Goal: Find specific page/section: Find specific page/section

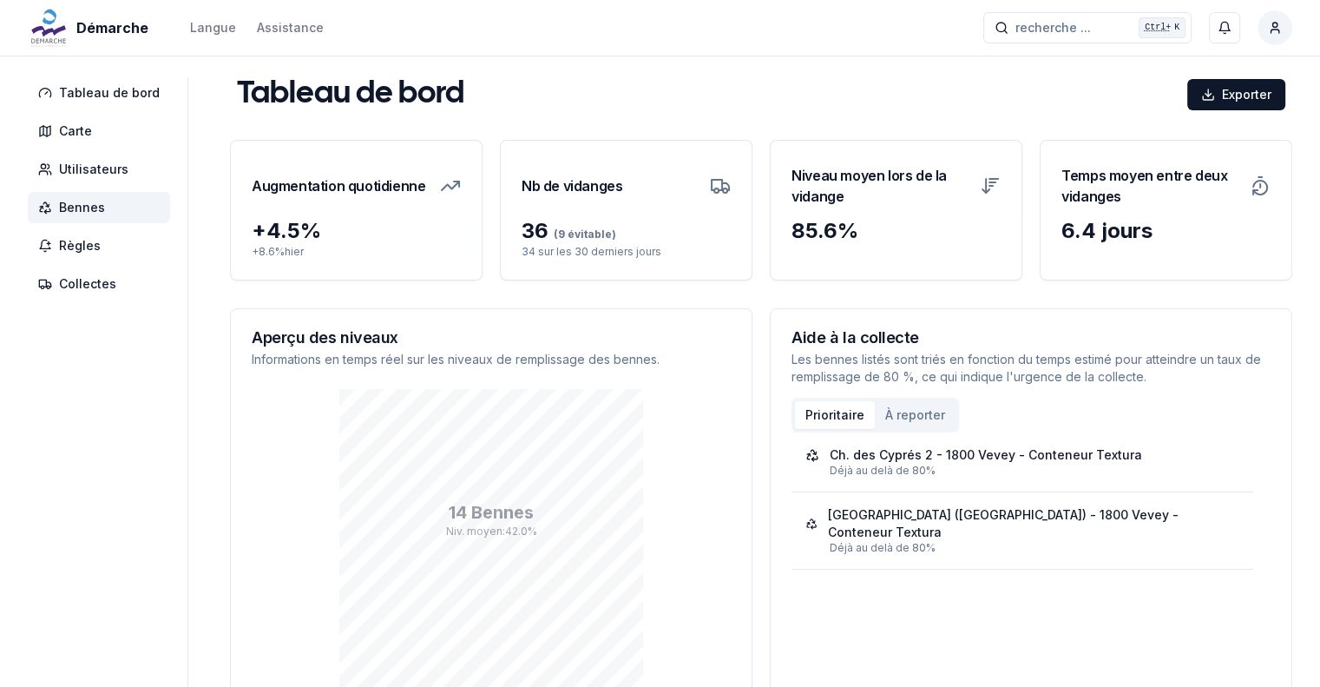
click at [82, 201] on span "Bennes" at bounding box center [82, 207] width 46 height 17
click at [90, 202] on span "Bennes" at bounding box center [82, 207] width 46 height 17
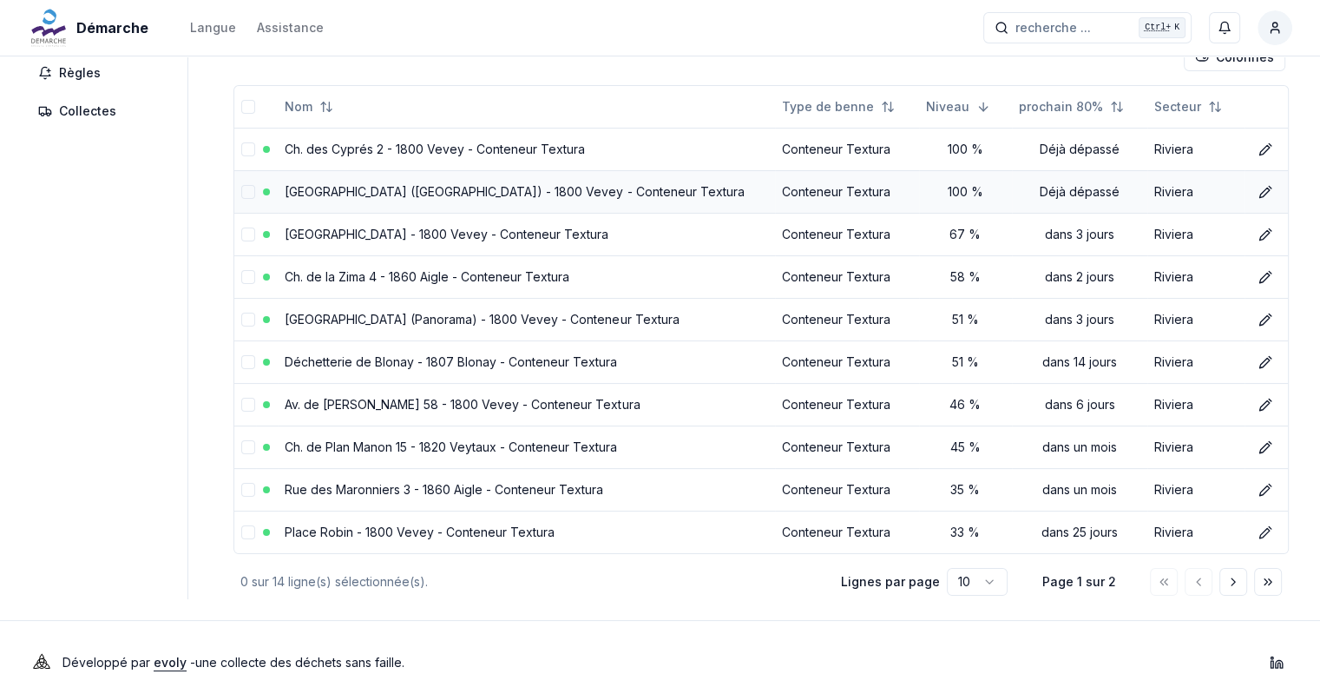
scroll to position [174, 0]
click at [1242, 579] on button "Aller à la page suivante" at bounding box center [1234, 581] width 28 height 28
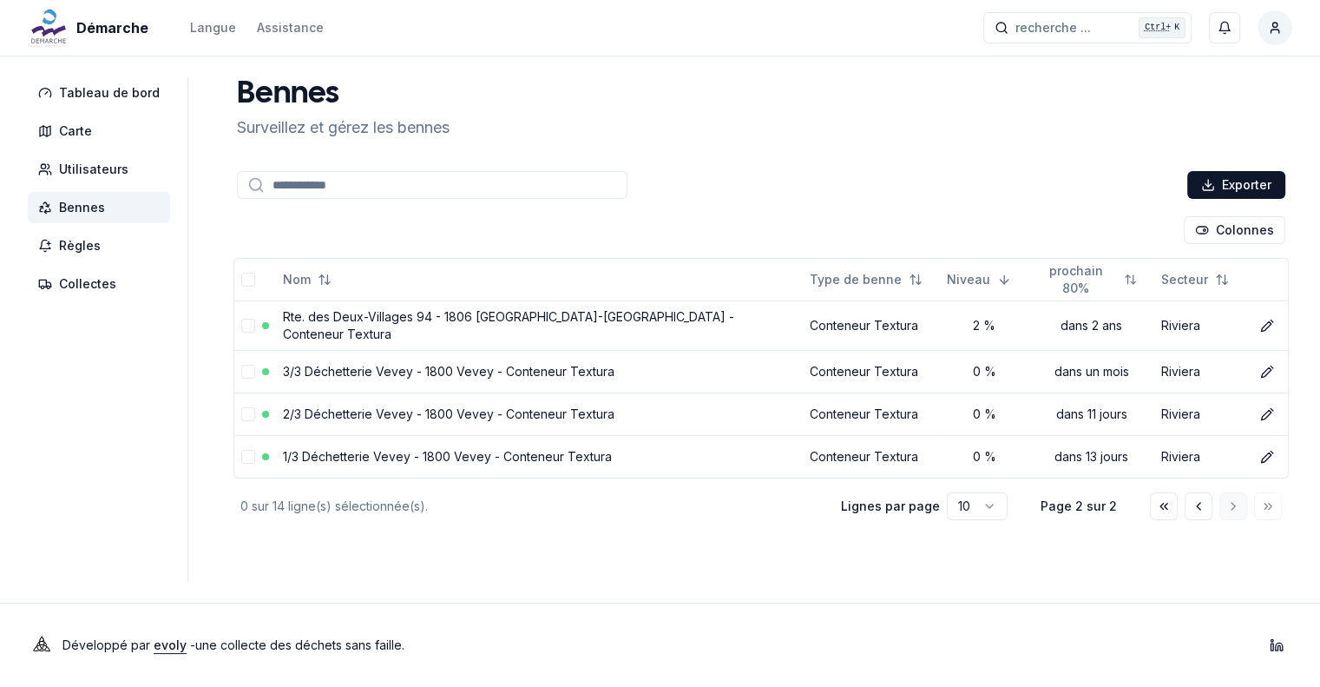
scroll to position [0, 0]
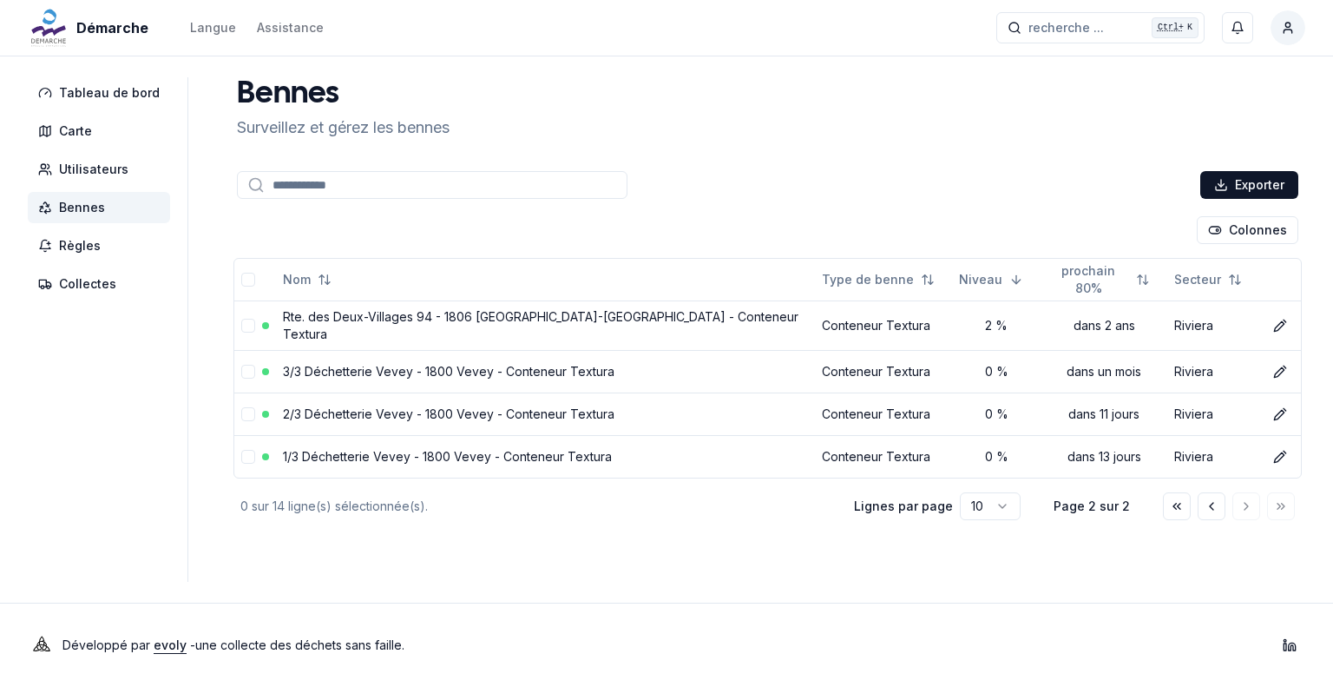
click at [811, 128] on div "[PERSON_NAME] et gérez les bennes" at bounding box center [767, 108] width 1075 height 62
click at [1218, 501] on icon "Aller à la page précédente" at bounding box center [1212, 506] width 14 height 14
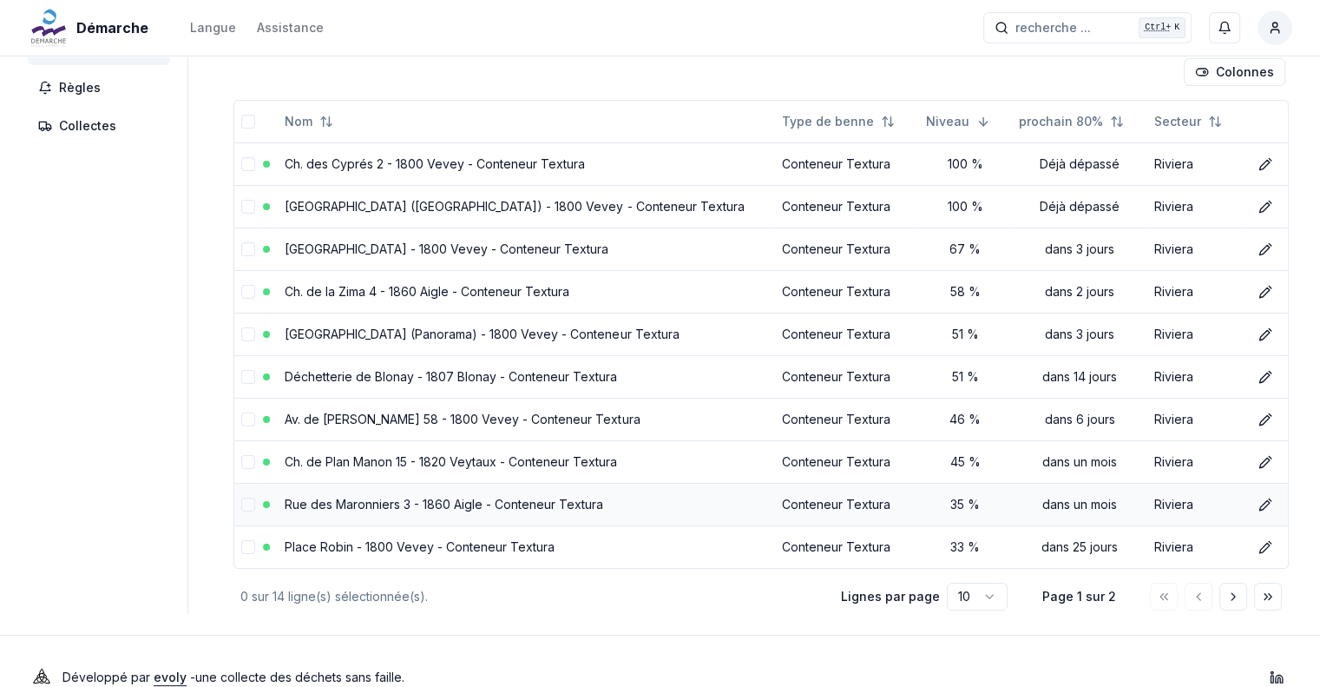
scroll to position [187, 0]
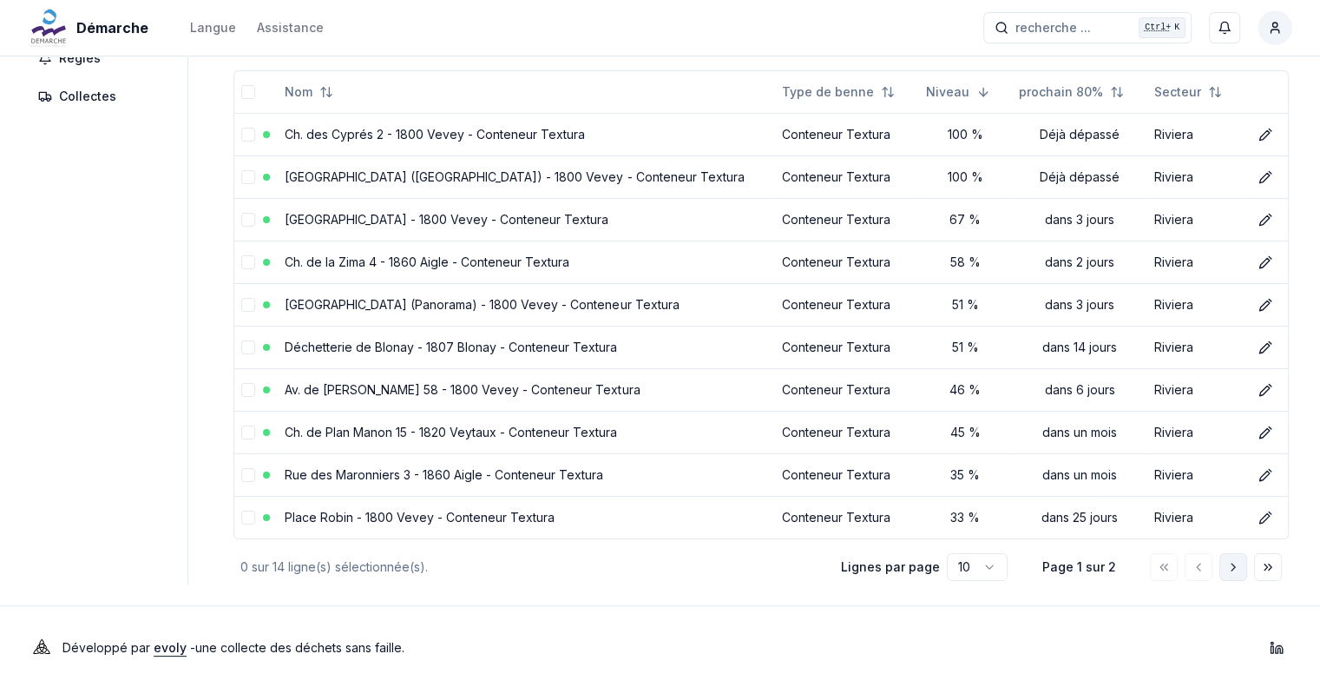
click at [1233, 563] on polyline "Aller à la page suivante" at bounding box center [1233, 566] width 3 height 7
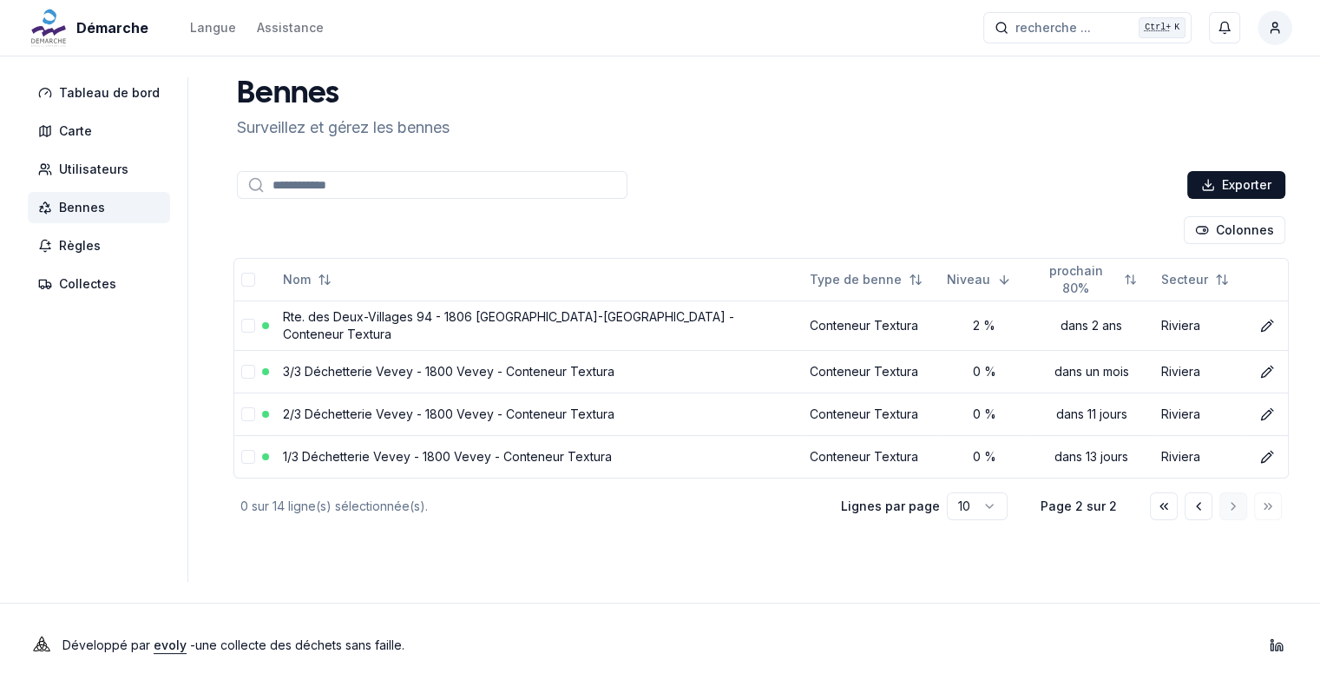
scroll to position [0, 0]
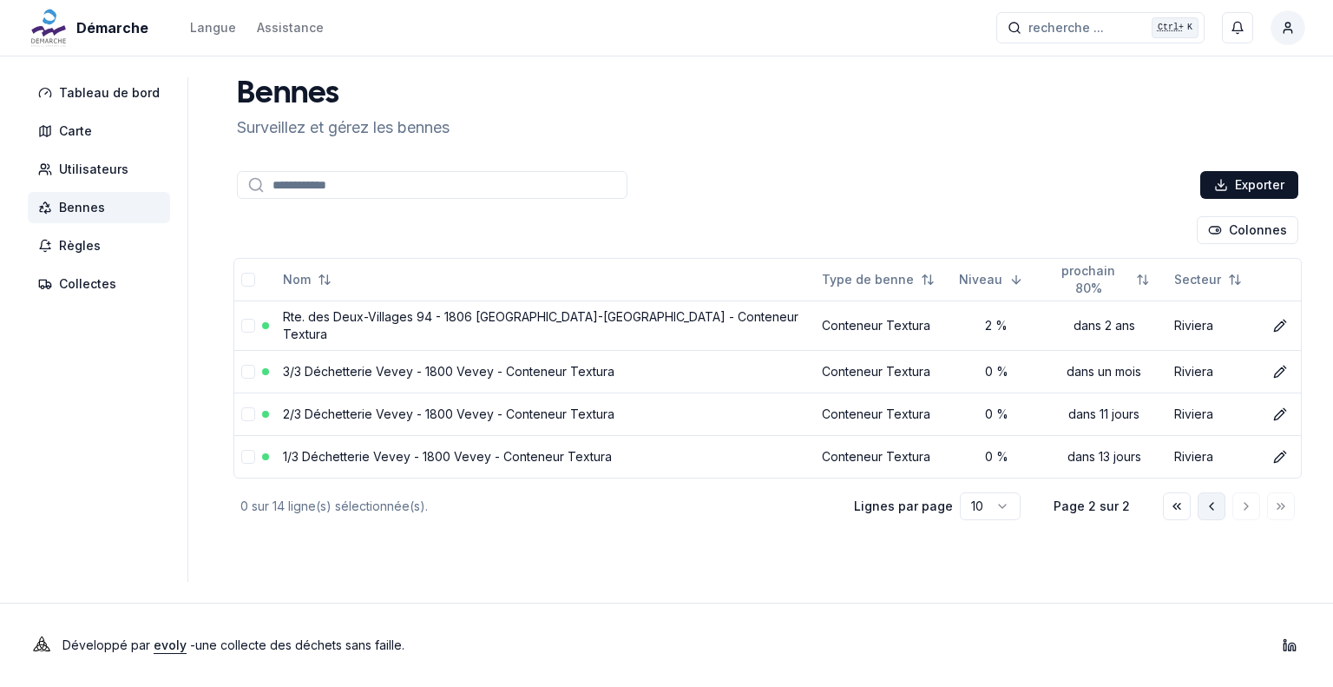
click at [1212, 503] on polyline "Aller à la page précédente" at bounding box center [1211, 506] width 3 height 7
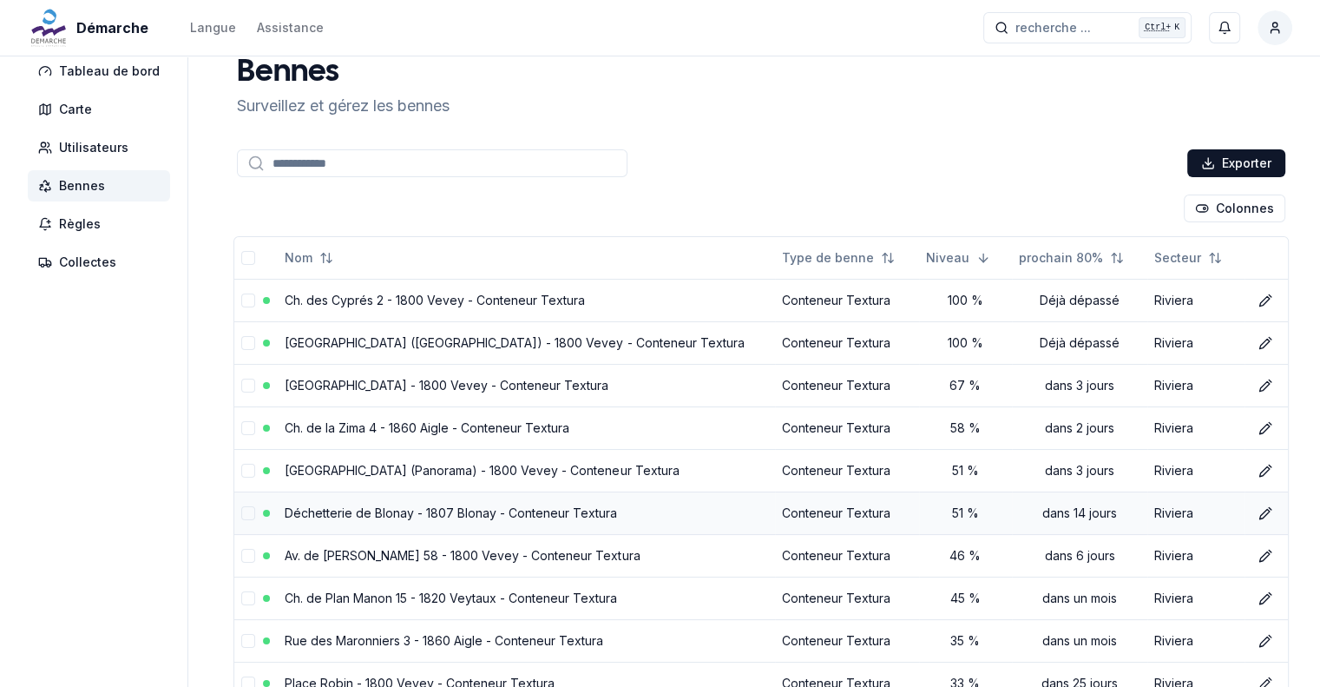
scroll to position [187, 0]
